Goal: Book appointment/travel/reservation

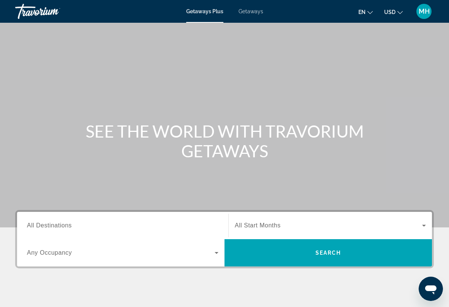
click at [247, 10] on span "Getaways" at bounding box center [250, 11] width 25 height 6
click at [57, 226] on span "All Destinations" at bounding box center [49, 225] width 45 height 6
click at [57, 226] on input "Destination All Destinations" at bounding box center [122, 225] width 191 height 9
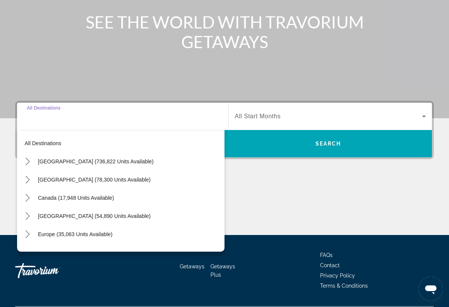
scroll to position [130, 0]
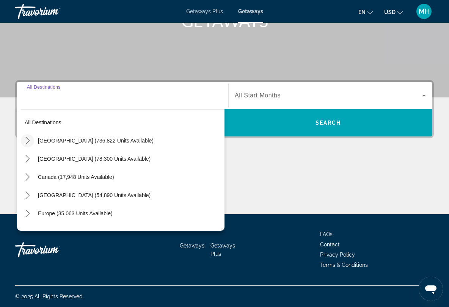
click at [29, 141] on icon "Toggle United States (736,822 units available) submenu" at bounding box center [27, 141] width 4 height 8
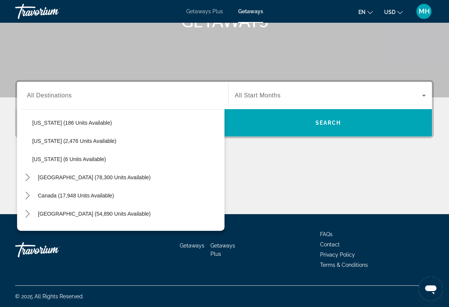
scroll to position [0, 0]
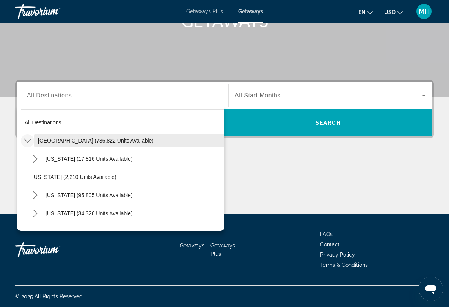
click at [52, 140] on span "United States (736,822 units available)" at bounding box center [96, 141] width 116 height 6
type input "**********"
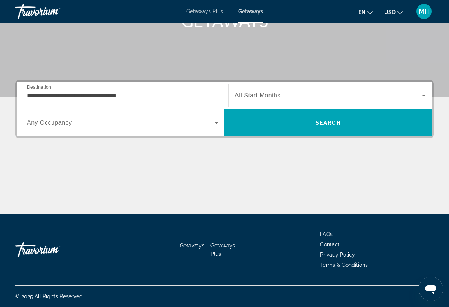
click at [237, 92] on span "All Start Months" at bounding box center [258, 95] width 46 height 6
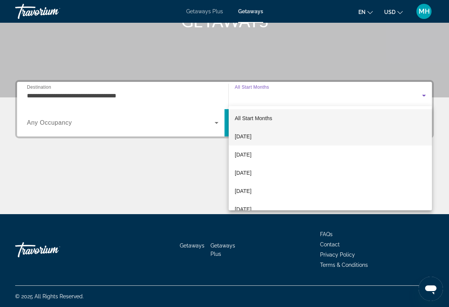
click at [238, 134] on span "[DATE]" at bounding box center [243, 136] width 17 height 9
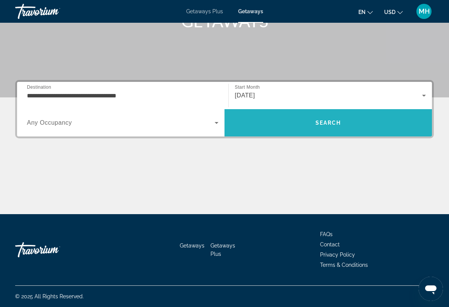
click at [328, 121] on span "Search" at bounding box center [328, 123] width 26 height 6
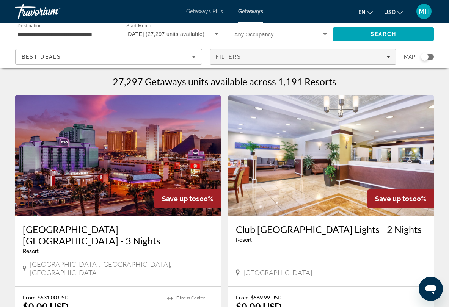
click at [227, 57] on span "Filters" at bounding box center [229, 57] width 26 height 6
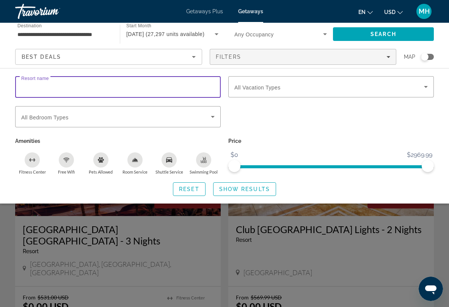
click at [89, 88] on input "Resort name" at bounding box center [117, 87] width 193 height 9
click at [104, 135] on div "Search widget" at bounding box center [117, 131] width 205 height 8
click at [51, 85] on input "*******" at bounding box center [117, 87] width 193 height 9
type input "*******"
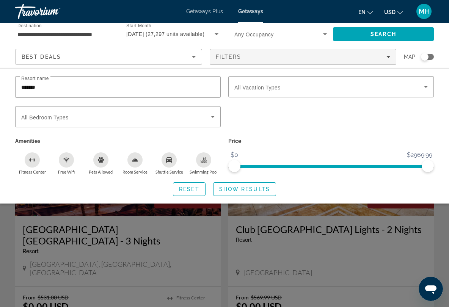
click at [264, 120] on div "Search widget" at bounding box center [330, 121] width 213 height 30
click at [246, 190] on span "Show Results" at bounding box center [244, 189] width 51 height 6
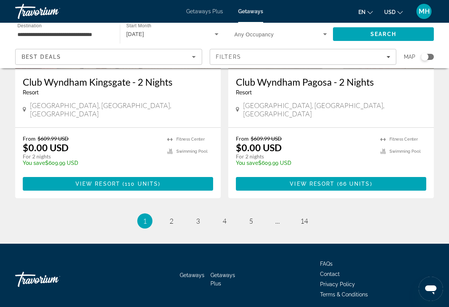
scroll to position [1469, 0]
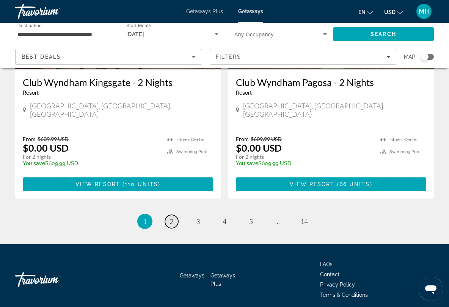
click at [172, 217] on span "2" at bounding box center [171, 221] width 4 height 8
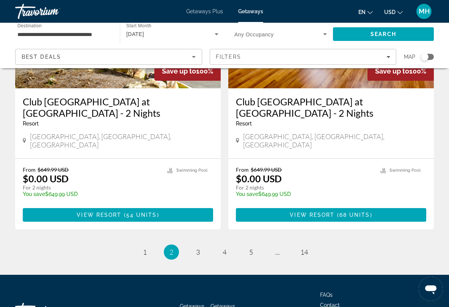
scroll to position [1492, 0]
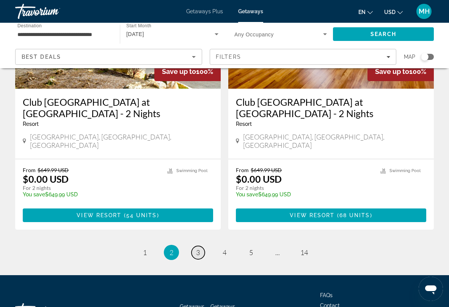
click at [197, 248] on span "3" at bounding box center [198, 252] width 4 height 8
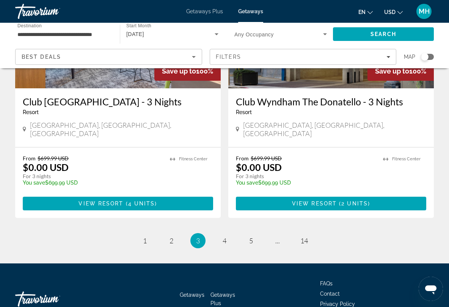
scroll to position [1481, 0]
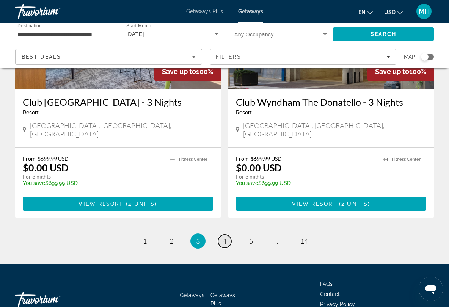
click at [224, 237] on span "4" at bounding box center [225, 241] width 4 height 8
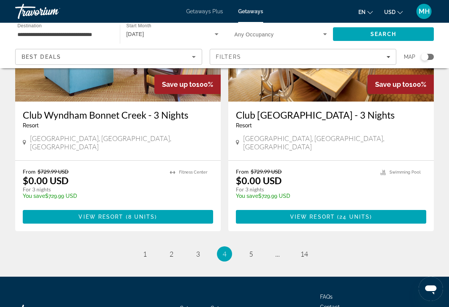
scroll to position [1470, 0]
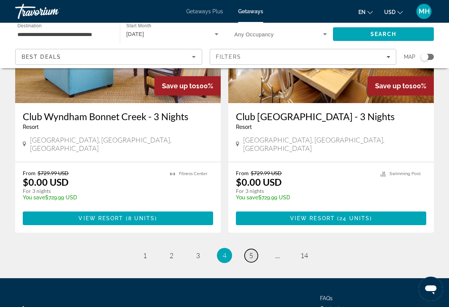
click at [249, 251] on span "5" at bounding box center [251, 255] width 4 height 8
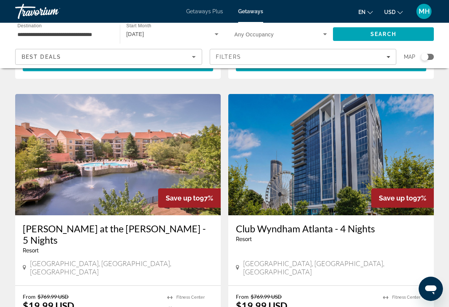
scroll to position [1358, 0]
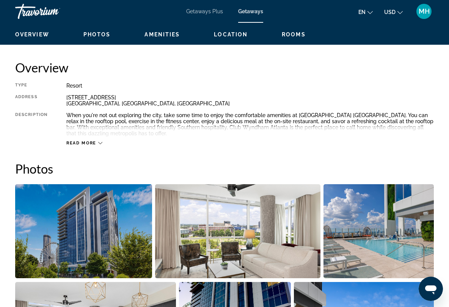
scroll to position [359, 0]
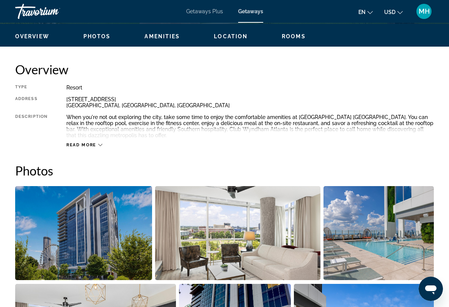
click at [100, 144] on icon "Main content" at bounding box center [100, 145] width 4 height 4
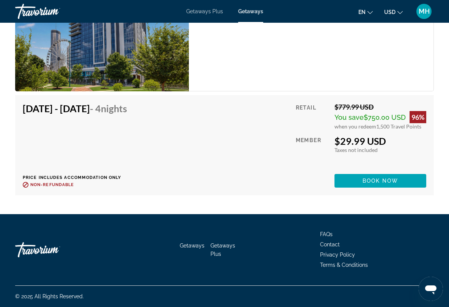
scroll to position [1874, 0]
click at [193, 243] on span "Getaways" at bounding box center [192, 246] width 25 height 6
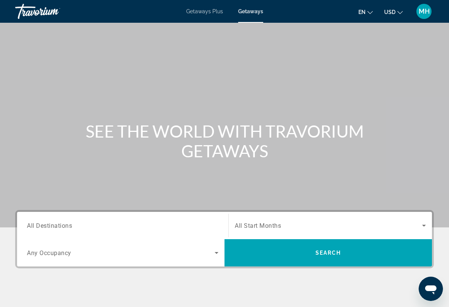
click at [266, 225] on span "All Start Months" at bounding box center [258, 225] width 46 height 7
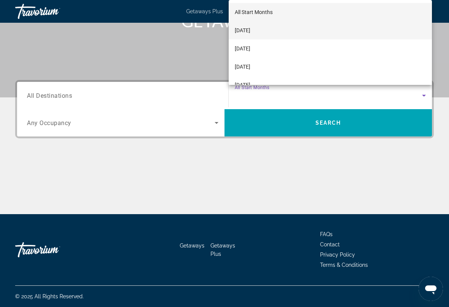
click at [243, 29] on span "[DATE]" at bounding box center [243, 30] width 16 height 9
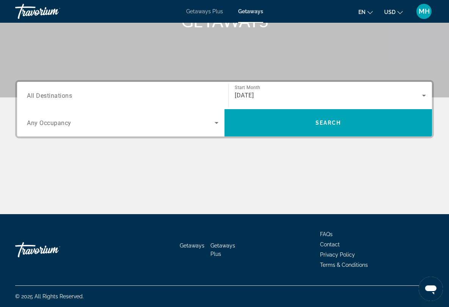
click at [59, 99] on span "All Destinations" at bounding box center [49, 95] width 45 height 7
click at [59, 99] on input "Destination All Destinations" at bounding box center [122, 95] width 191 height 9
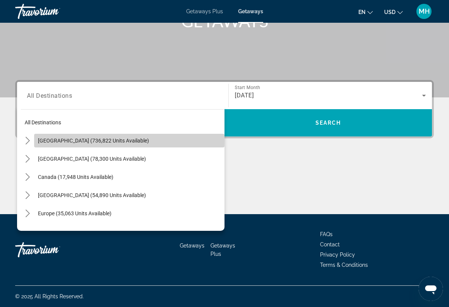
click at [67, 141] on span "United States (736,822 units available)" at bounding box center [93, 141] width 111 height 6
type input "**********"
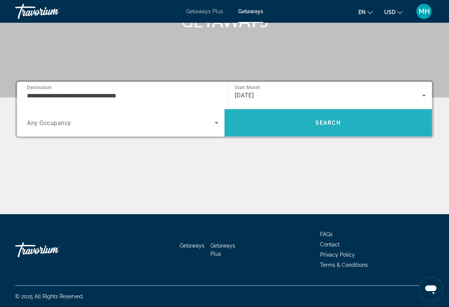
click at [324, 122] on span "Search" at bounding box center [328, 123] width 26 height 6
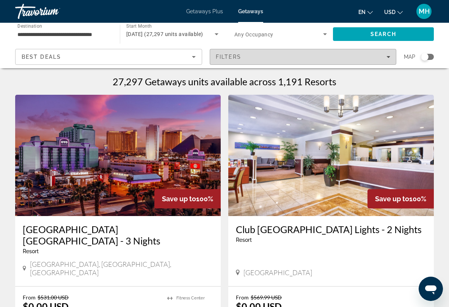
click at [388, 54] on div "Filters" at bounding box center [303, 57] width 175 height 6
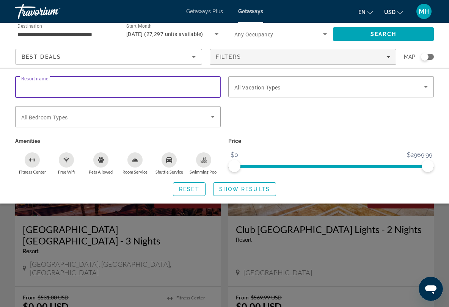
click at [100, 91] on input "Resort name" at bounding box center [117, 87] width 193 height 9
click at [94, 87] on input "*******" at bounding box center [117, 87] width 193 height 9
click at [94, 89] on input "*******" at bounding box center [117, 87] width 193 height 9
type input "*******"
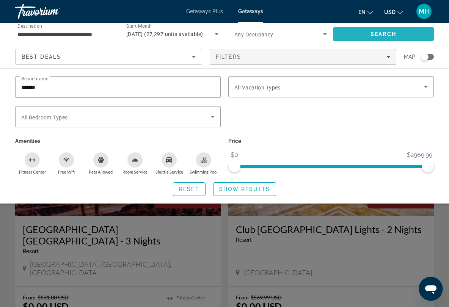
click at [372, 32] on span "Search" at bounding box center [383, 34] width 26 height 6
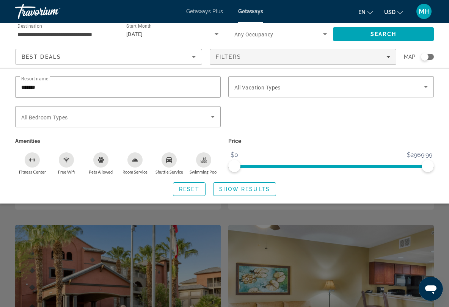
scroll to position [138, 0]
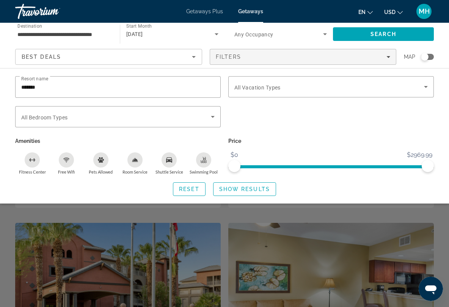
click at [270, 231] on div "Search widget" at bounding box center [224, 210] width 449 height 193
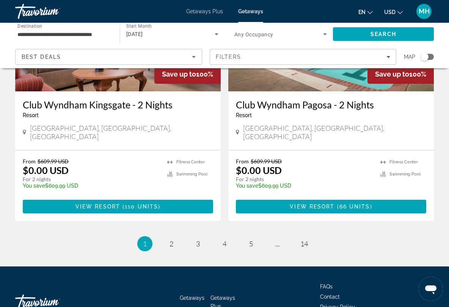
scroll to position [1451, 0]
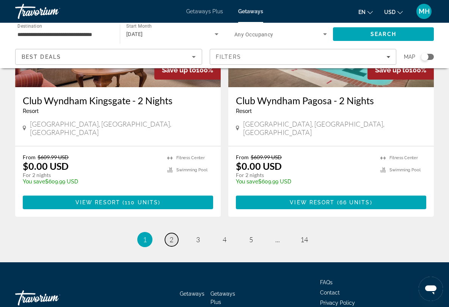
click at [171, 235] on span "2" at bounding box center [171, 239] width 4 height 8
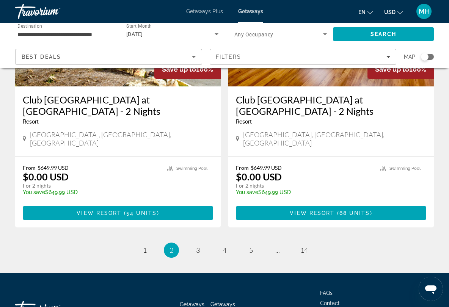
scroll to position [1492, 0]
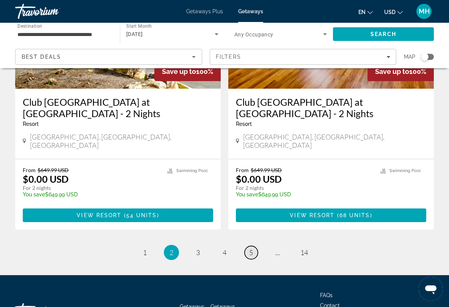
click at [252, 248] on span "5" at bounding box center [251, 252] width 4 height 8
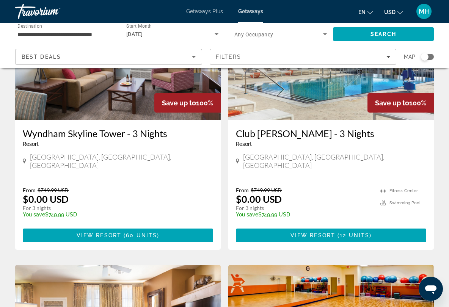
scroll to position [909, 0]
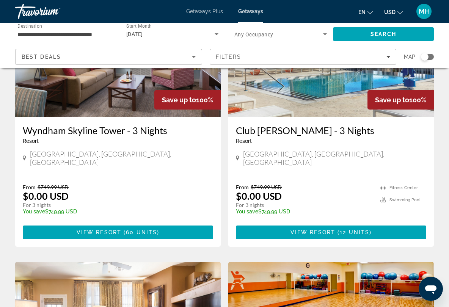
click at [206, 9] on span "Getaways Plus" at bounding box center [204, 11] width 37 height 6
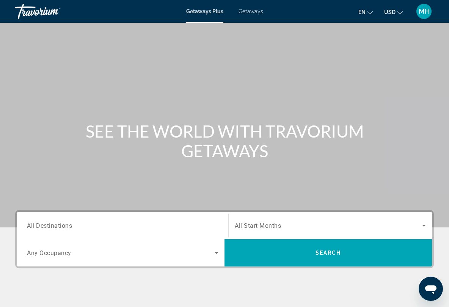
click at [88, 219] on div "Search widget" at bounding box center [122, 226] width 191 height 22
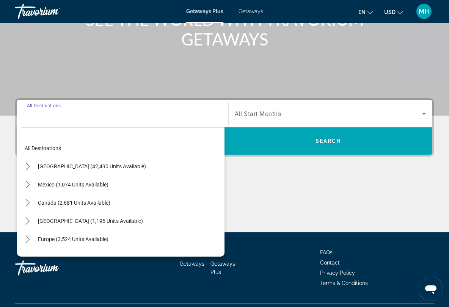
scroll to position [130, 0]
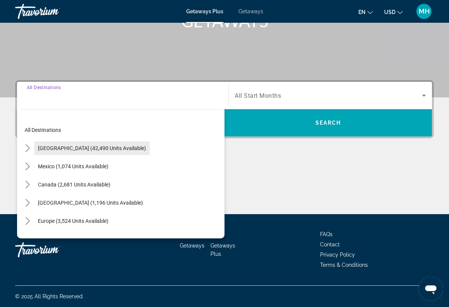
click at [108, 146] on span "[GEOGRAPHIC_DATA] (42,490 units available)" at bounding box center [92, 148] width 108 height 6
type input "**********"
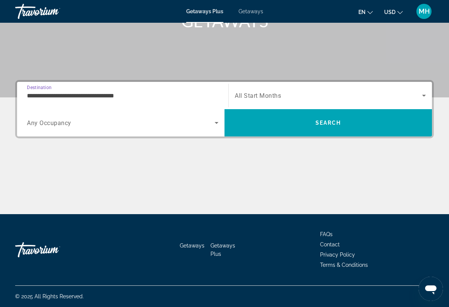
click at [248, 94] on span "All Start Months" at bounding box center [258, 95] width 46 height 7
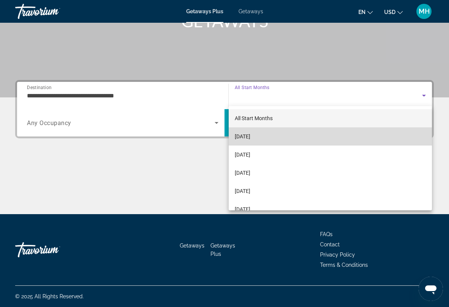
click at [246, 135] on span "[DATE]" at bounding box center [243, 136] width 16 height 9
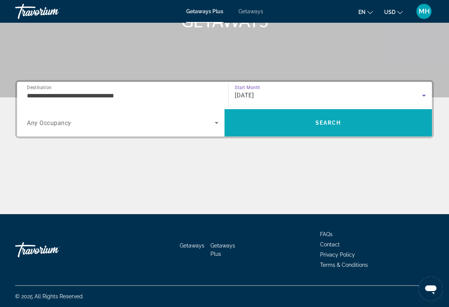
click at [328, 119] on span "Search" at bounding box center [327, 123] width 207 height 18
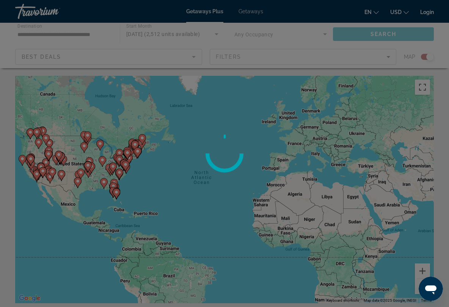
click at [309, 57] on div "**********" at bounding box center [224, 153] width 449 height 307
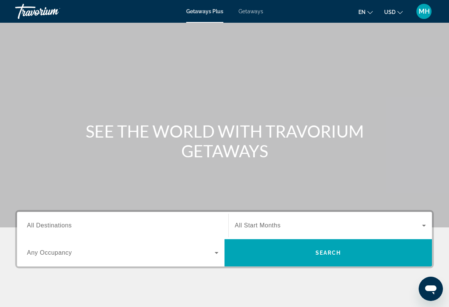
click at [207, 12] on span "Getaways Plus" at bounding box center [204, 11] width 37 height 6
click at [423, 223] on icon "Search widget" at bounding box center [423, 225] width 9 height 9
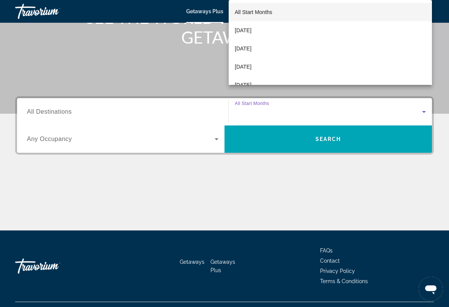
scroll to position [130, 0]
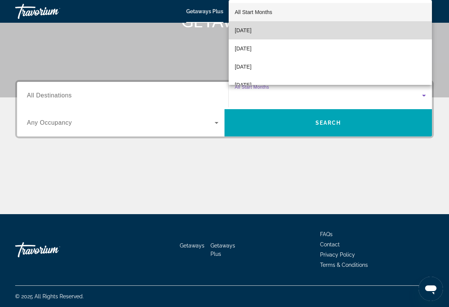
click at [248, 29] on span "[DATE]" at bounding box center [243, 30] width 17 height 9
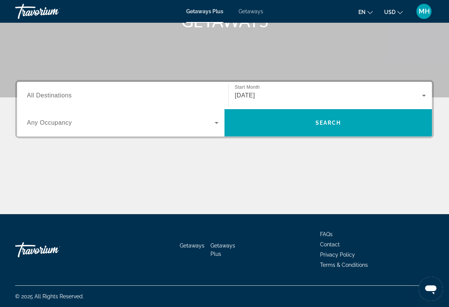
click at [64, 95] on span "All Destinations" at bounding box center [49, 95] width 45 height 6
click at [64, 95] on input "Destination All Destinations" at bounding box center [122, 95] width 191 height 9
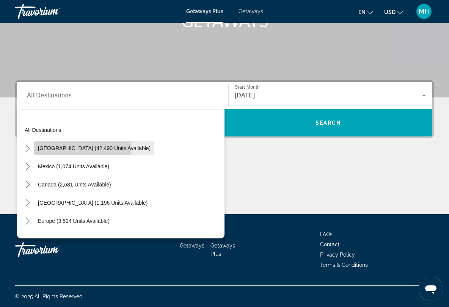
click at [65, 148] on span "[GEOGRAPHIC_DATA] (42,490 units available)" at bounding box center [94, 148] width 113 height 6
type input "**********"
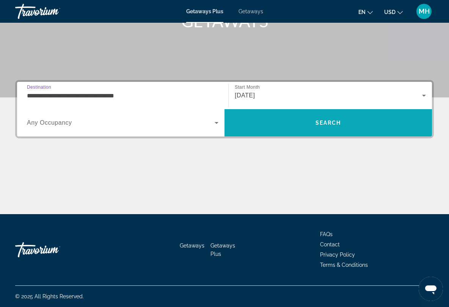
click at [321, 121] on span "Search" at bounding box center [328, 123] width 26 height 6
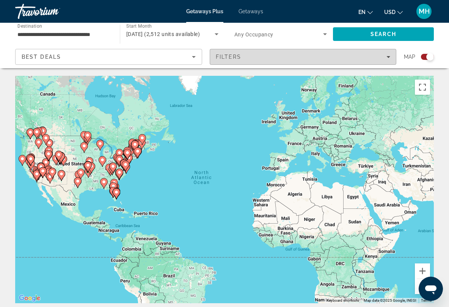
click at [388, 56] on icon "Filters" at bounding box center [388, 57] width 4 height 4
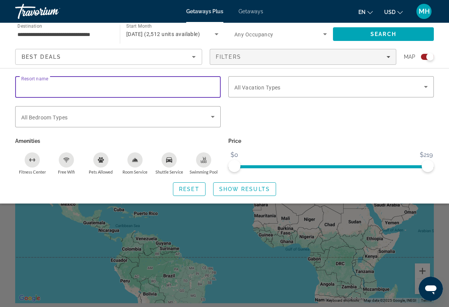
click at [94, 87] on input "Resort name" at bounding box center [117, 87] width 193 height 9
type input "*******"
click at [246, 191] on span "Show Results" at bounding box center [244, 189] width 51 height 6
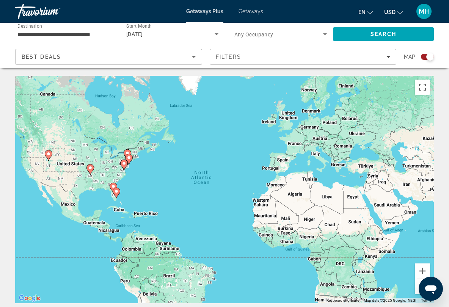
click at [123, 163] on image "Main content" at bounding box center [124, 163] width 5 height 5
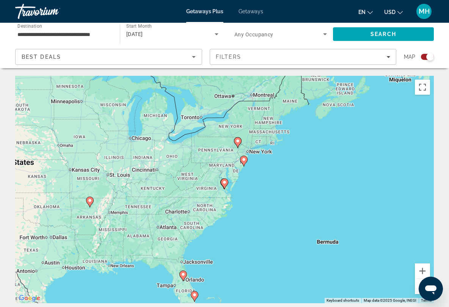
click at [244, 160] on image "Main content" at bounding box center [243, 159] width 5 height 5
type input "**********"
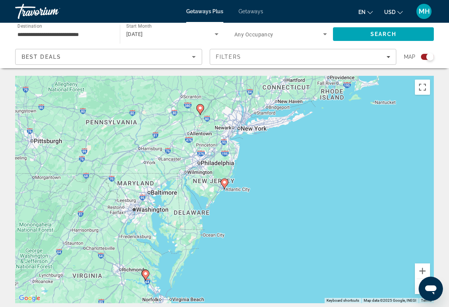
click at [251, 9] on span "Getaways" at bounding box center [250, 11] width 25 height 6
